Goal: Task Accomplishment & Management: Complete application form

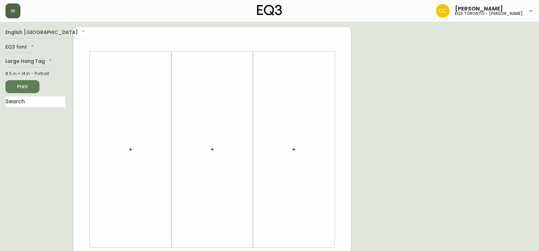
click at [13, 10] on icon "button" at bounding box center [13, 11] width 4 height 3
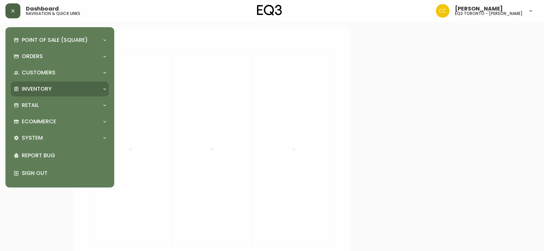
click at [95, 91] on div "Inventory" at bounding box center [57, 88] width 86 height 7
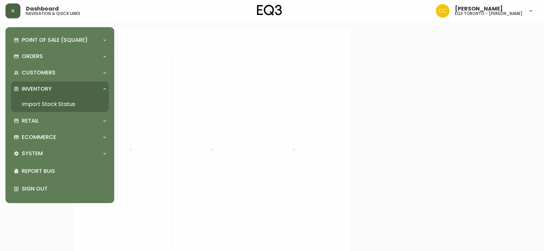
click at [52, 106] on link "Import Stock Status" at bounding box center [60, 105] width 98 height 16
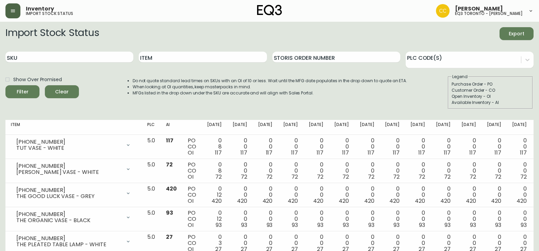
click at [17, 9] on button "button" at bounding box center [12, 10] width 15 height 15
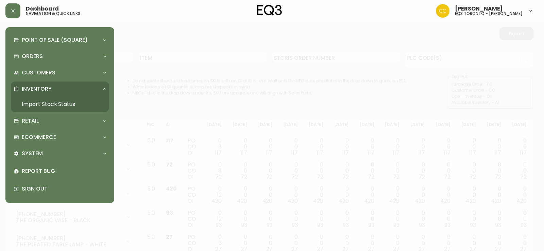
click at [170, 59] on div at bounding box center [272, 125] width 544 height 251
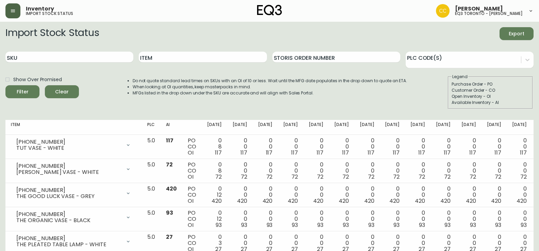
click at [18, 13] on button "button" at bounding box center [12, 10] width 15 height 15
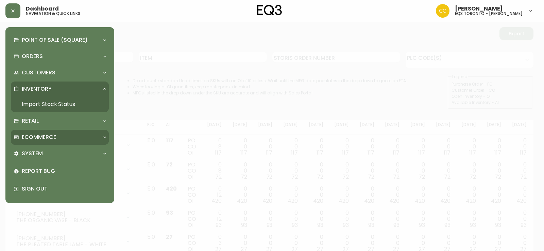
click at [45, 120] on div "Retail" at bounding box center [57, 120] width 86 height 7
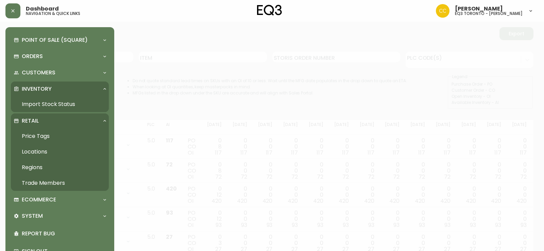
click at [65, 184] on link "Trade Members" at bounding box center [60, 183] width 98 height 16
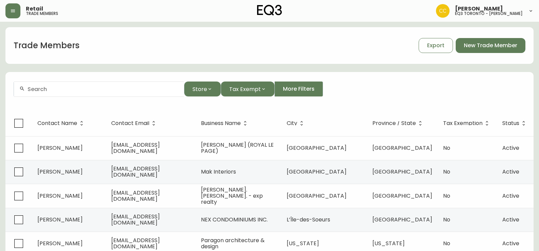
click at [102, 87] on input "text" at bounding box center [103, 89] width 151 height 6
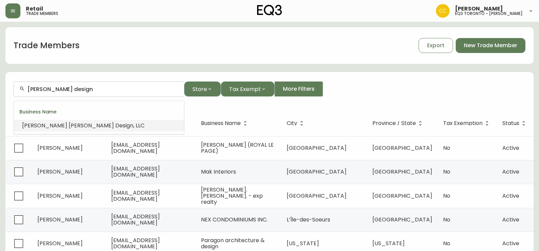
click at [115, 122] on span "Design" at bounding box center [124, 126] width 18 height 8
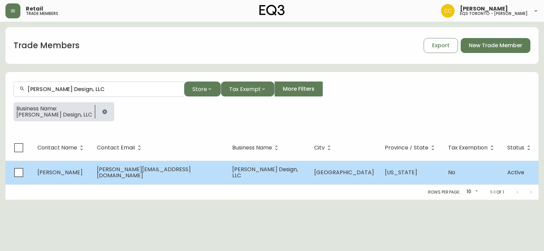
type input "[PERSON_NAME] Design, LLC"
click at [73, 172] on span "[PERSON_NAME]" at bounding box center [59, 173] width 45 height 8
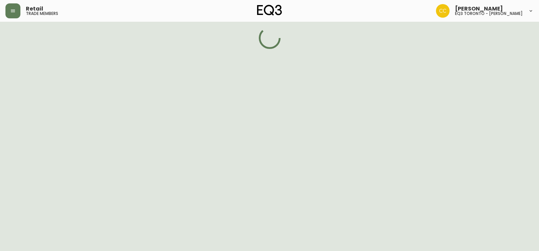
select select "RI"
select select "US"
select select "US_EN"
select select "Other"
select select "Interior Designer"
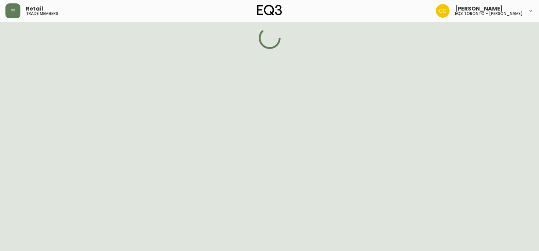
select select "false"
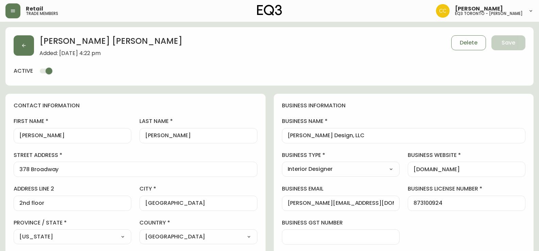
type input "EQ3 US Trade - [GEOGRAPHIC_DATA]"
select select "cm48zha2033ze0170ss7kujjb"
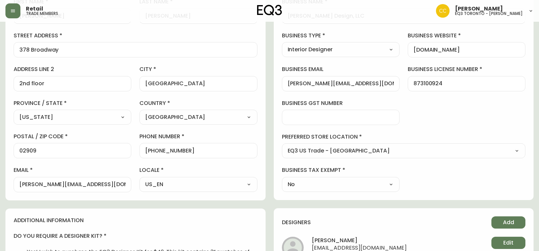
scroll to position [136, 0]
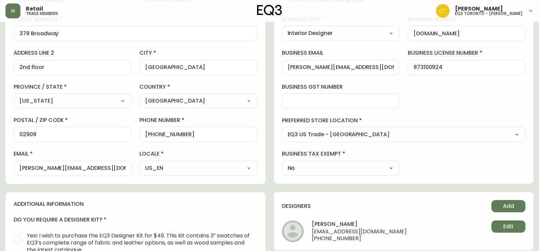
click at [385, 173] on select "Select Yes No" at bounding box center [341, 168] width 118 height 10
select select "true"
click at [282, 163] on select "Select Yes No" at bounding box center [341, 168] width 118 height 10
type input "Yes"
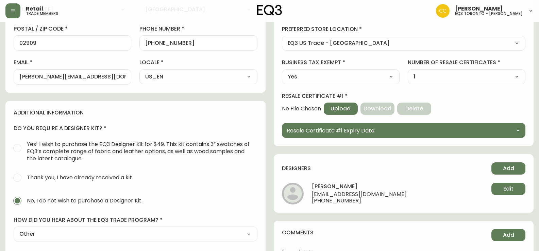
scroll to position [238, 0]
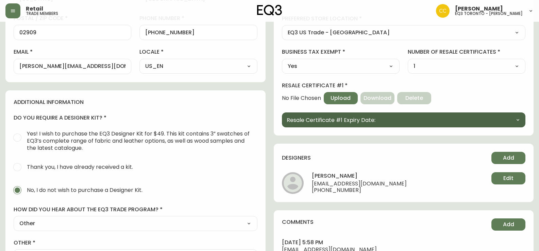
click at [349, 115] on button "Resale Certificate #1 Expiry Date:" at bounding box center [404, 119] width 244 height 15
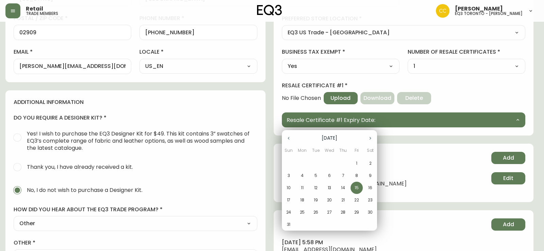
click at [371, 134] on button "button" at bounding box center [370, 139] width 14 height 14
click at [449, 120] on div at bounding box center [272, 125] width 544 height 251
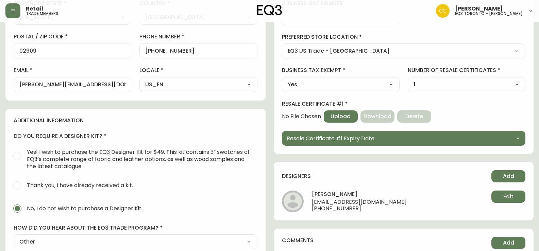
scroll to position [219, 0]
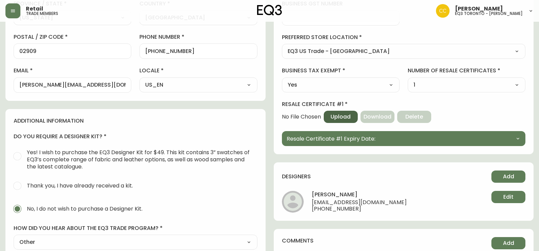
click at [344, 116] on span "Upload" at bounding box center [340, 116] width 20 height 7
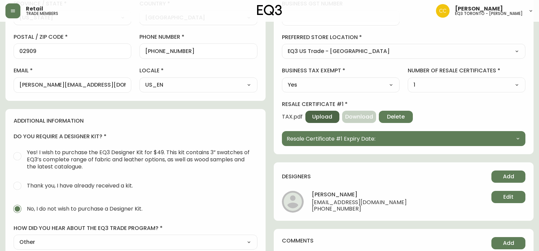
click at [327, 114] on span "Upload" at bounding box center [322, 116] width 20 height 7
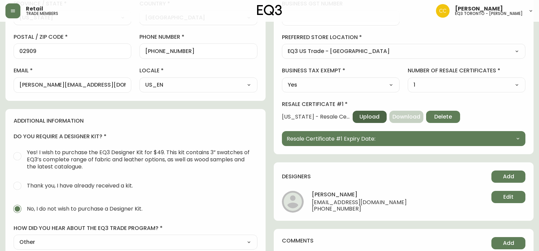
click at [369, 116] on span "Upload" at bounding box center [369, 116] width 20 height 7
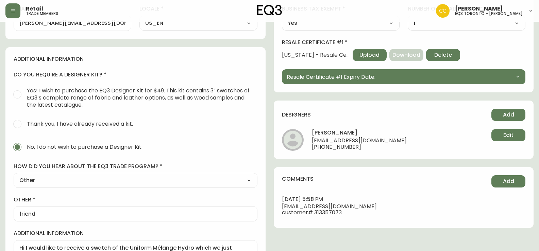
scroll to position [287, 0]
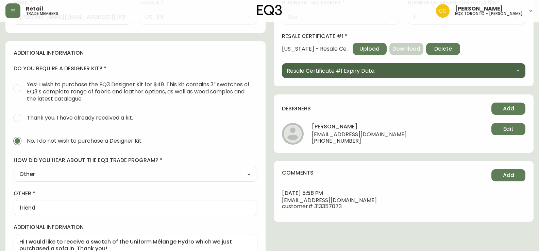
click at [515, 69] on icon "button" at bounding box center [517, 70] width 5 height 5
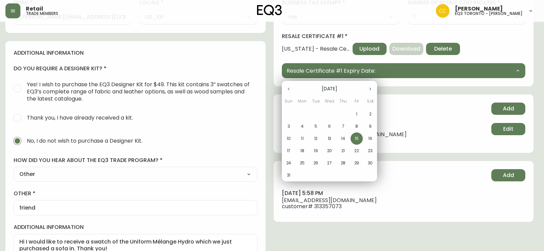
click at [353, 139] on span "15" at bounding box center [356, 139] width 12 height 6
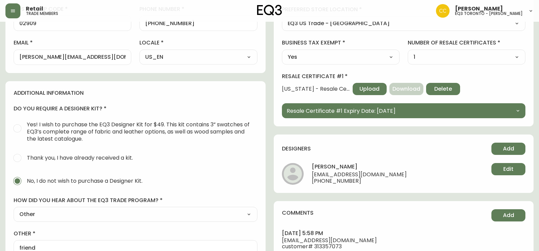
scroll to position [219, 0]
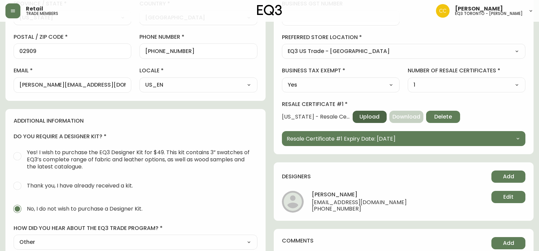
click at [364, 117] on span "Upload" at bounding box center [369, 116] width 20 height 7
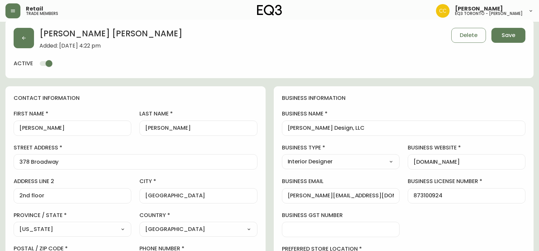
scroll to position [0, 0]
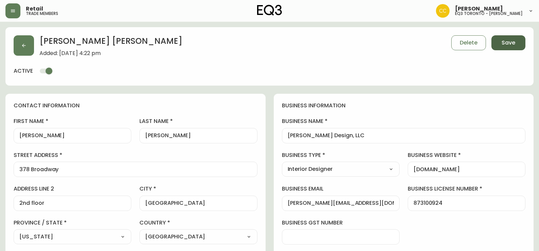
click at [513, 41] on span "Save" at bounding box center [508, 42] width 14 height 7
select select
type input "Other"
select select "Other"
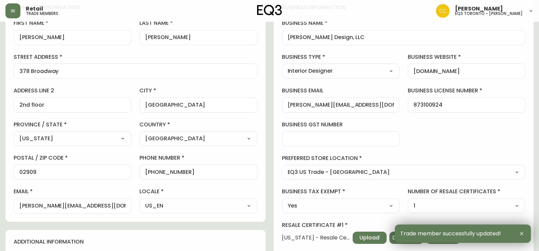
scroll to position [102, 0]
